Goal: Information Seeking & Learning: Learn about a topic

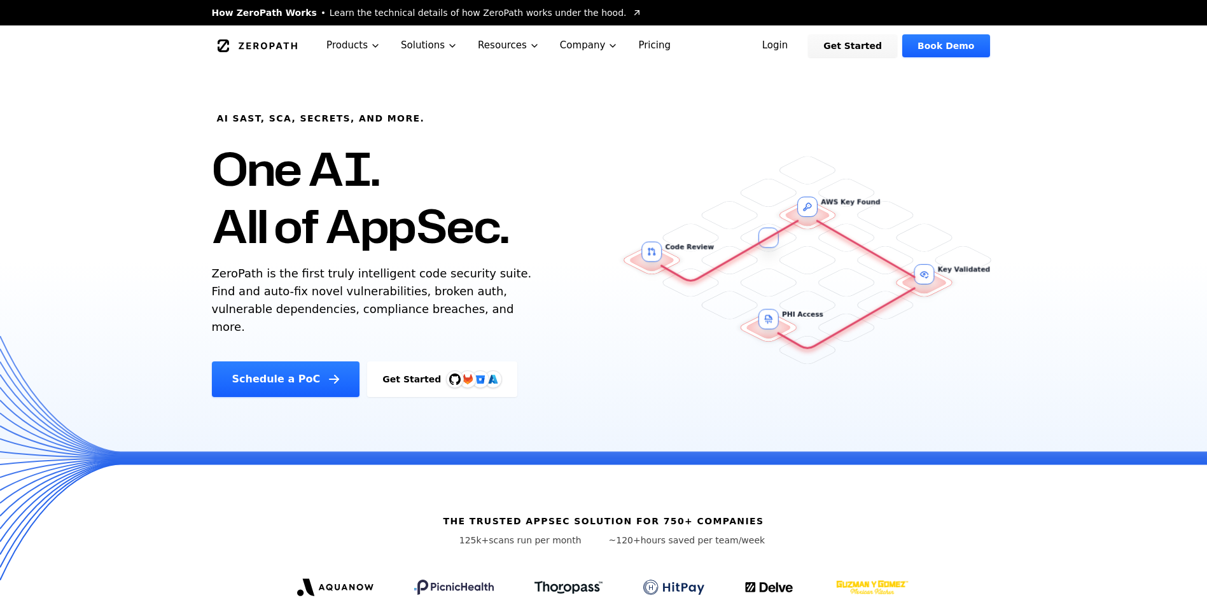
drag, startPoint x: 470, startPoint y: 314, endPoint x: 227, endPoint y: 171, distance: 282.4
click at [227, 171] on div "AI SAST, SCA, Secrets, and more. One AI. All of AppSec. ZeroPath is the first t…" at bounding box center [428, 231] width 463 height 331
drag, startPoint x: 227, startPoint y: 171, endPoint x: 478, endPoint y: 309, distance: 286.2
click at [478, 309] on div "AI SAST, SCA, Secrets, and more. One AI. All of AppSec. ZeroPath is the first t…" at bounding box center [428, 231] width 463 height 331
drag, startPoint x: 478, startPoint y: 309, endPoint x: 462, endPoint y: 312, distance: 16.2
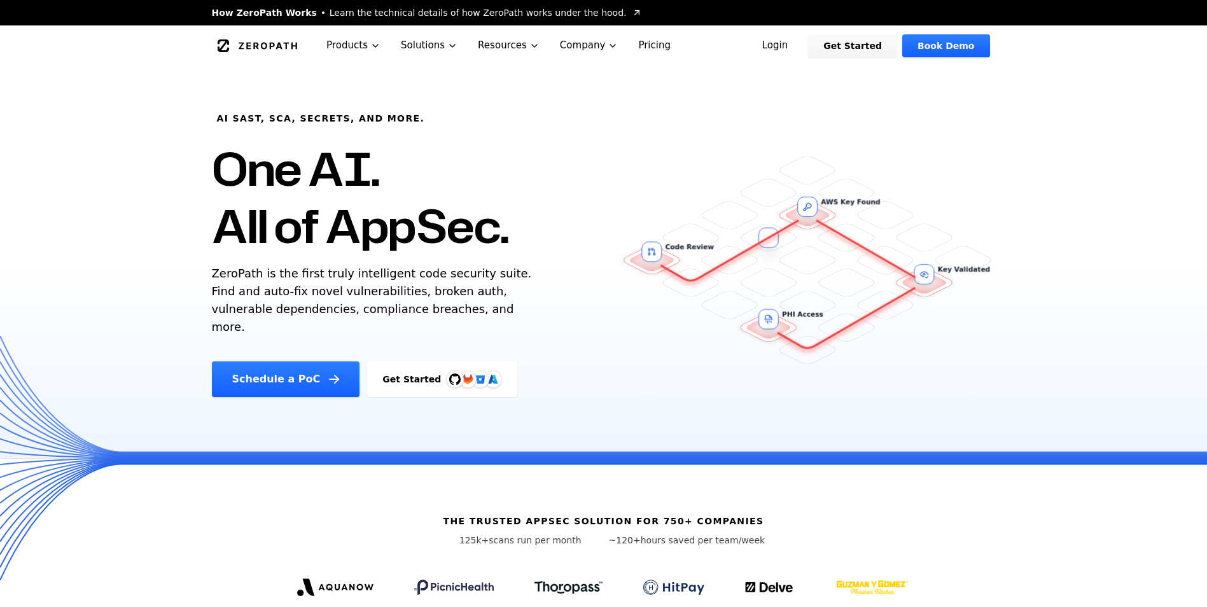
click at [459, 310] on p "ZeroPath is the first truly intelligent code security suite. Find and auto-fix …" at bounding box center [375, 300] width 326 height 71
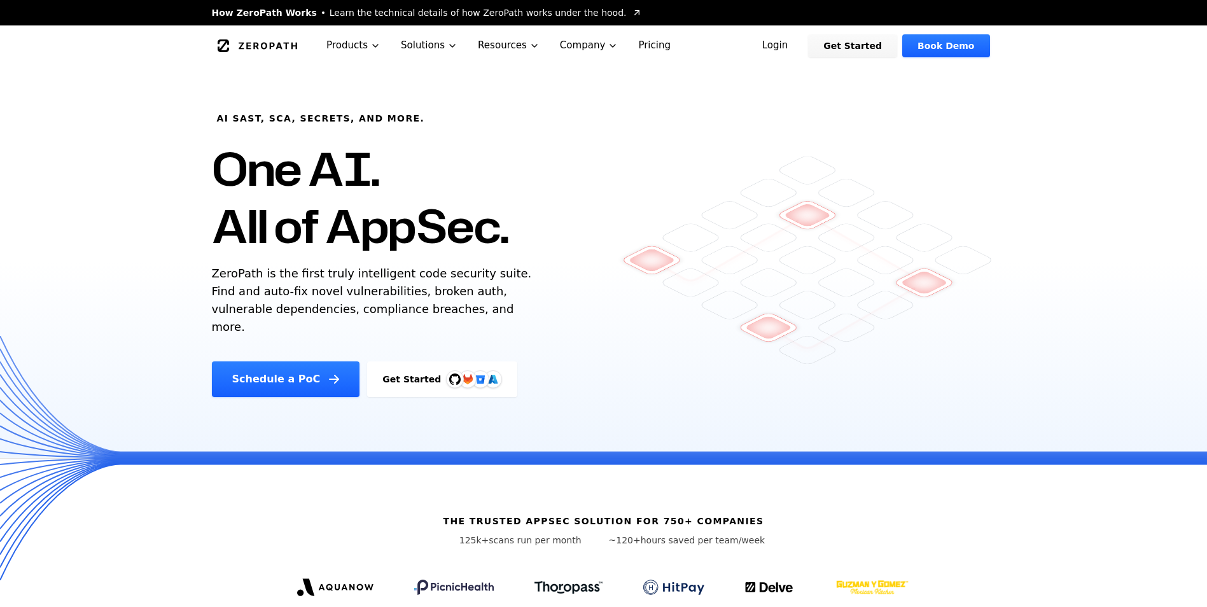
drag, startPoint x: 244, startPoint y: 153, endPoint x: 213, endPoint y: 125, distance: 42.3
click at [244, 153] on h1 "One AI. All of AppSec." at bounding box center [360, 197] width 297 height 115
click at [211, 117] on div "AI SAST, SCA, Secrets, and more. One AI. All of AppSec. ZeroPath is the first t…" at bounding box center [428, 231] width 463 height 331
click at [221, 115] on h6 "AI SAST, SCA, Secrets, and more." at bounding box center [321, 118] width 208 height 13
drag, startPoint x: 219, startPoint y: 113, endPoint x: 466, endPoint y: 307, distance: 314.5
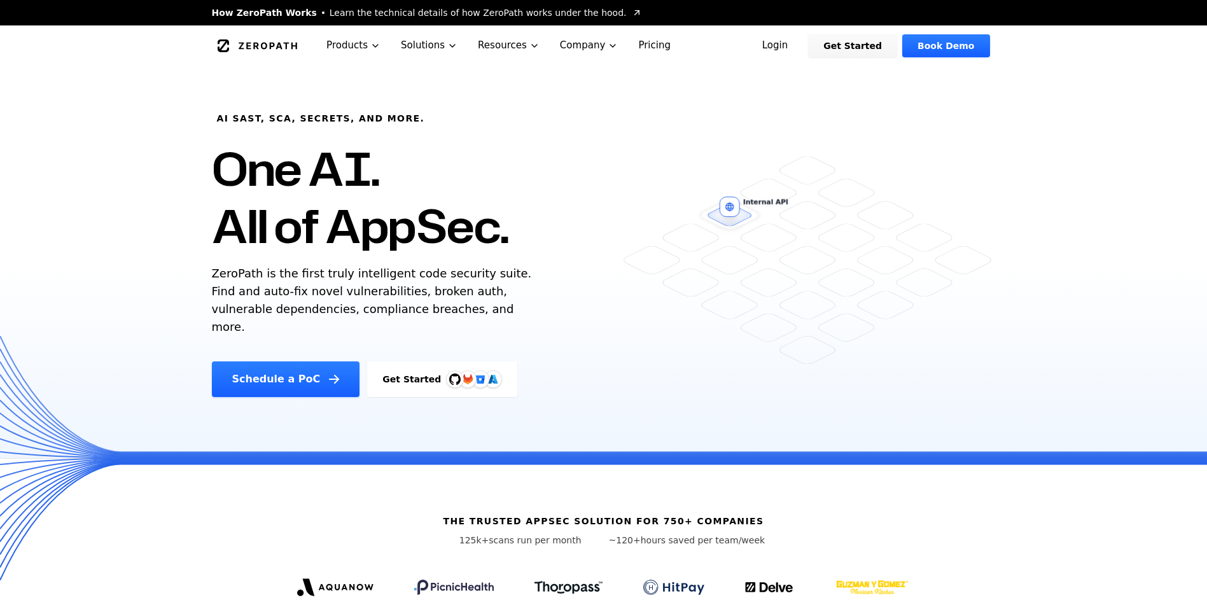
click at [467, 307] on div "AI SAST, SCA, Secrets, and more. One AI. All of AppSec. ZeroPath is the first t…" at bounding box center [428, 231] width 463 height 331
drag, startPoint x: 466, startPoint y: 307, endPoint x: 451, endPoint y: 312, distance: 16.1
click at [451, 312] on p "ZeroPath is the first truly intelligent code security suite. Find and auto-fix …" at bounding box center [375, 300] width 326 height 71
drag, startPoint x: 454, startPoint y: 315, endPoint x: 191, endPoint y: 120, distance: 326.5
click at [191, 120] on div "AI SAST, SCA, Secrets, and more. One AI. All of AppSec. ZeroPath is the first t…" at bounding box center [603, 262] width 1207 height 392
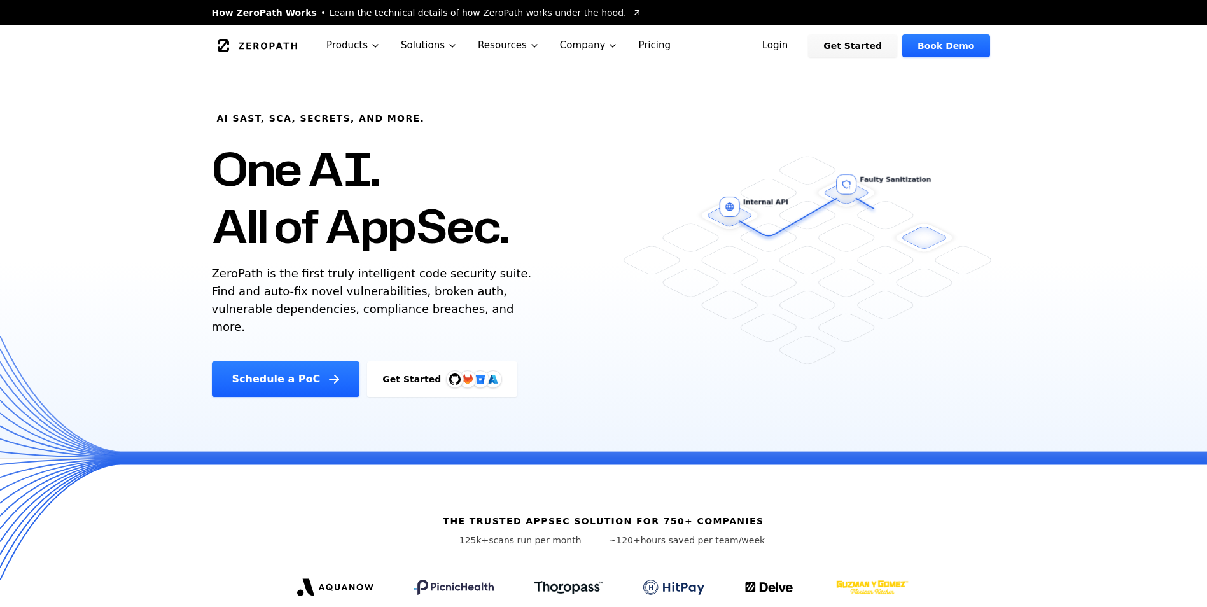
drag, startPoint x: 191, startPoint y: 120, endPoint x: 457, endPoint y: 275, distance: 307.1
click at [457, 275] on p "ZeroPath is the first truly intelligent code security suite. Find and auto-fix …" at bounding box center [375, 300] width 326 height 71
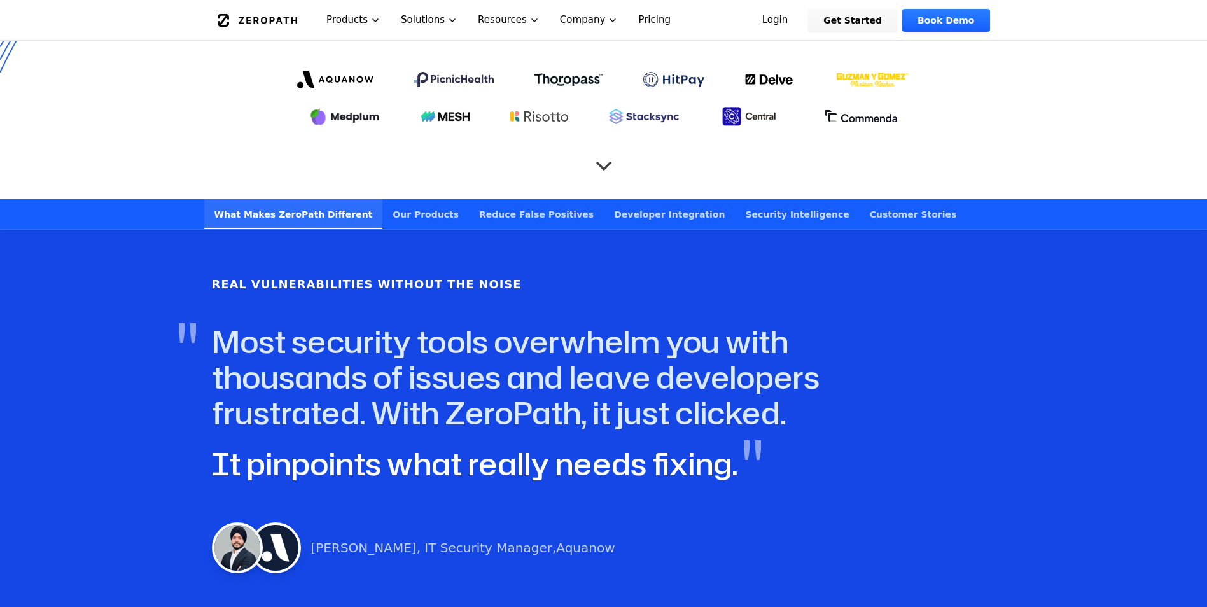
scroll to position [700, 0]
